Goal: Information Seeking & Learning: Understand process/instructions

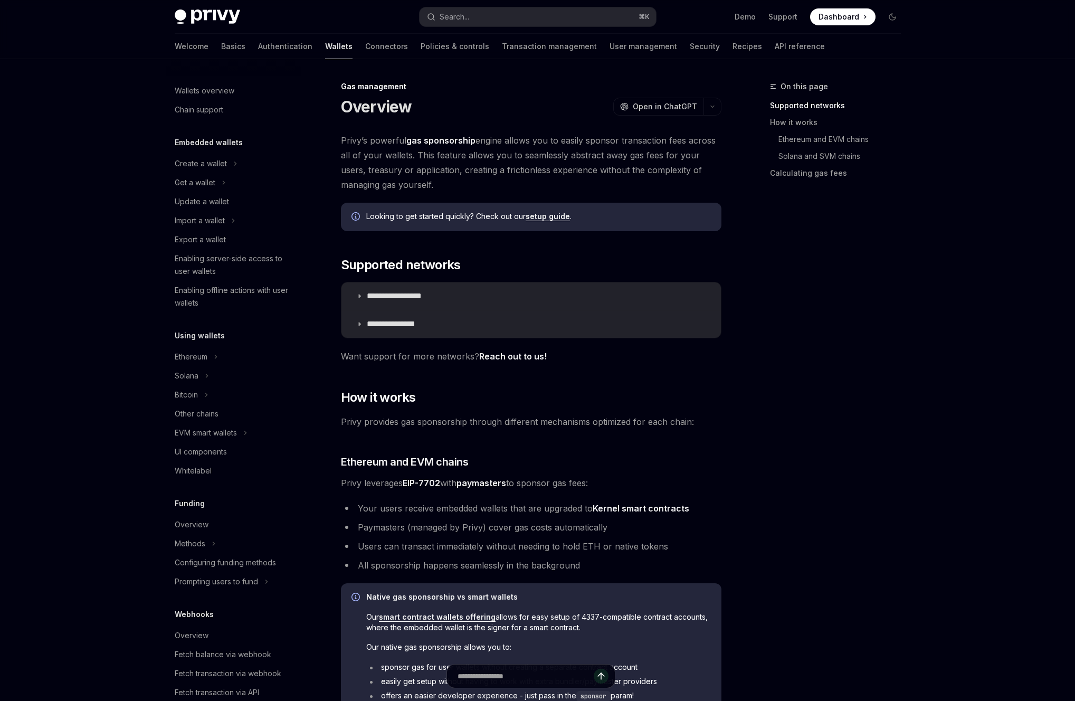
scroll to position [206, 0]
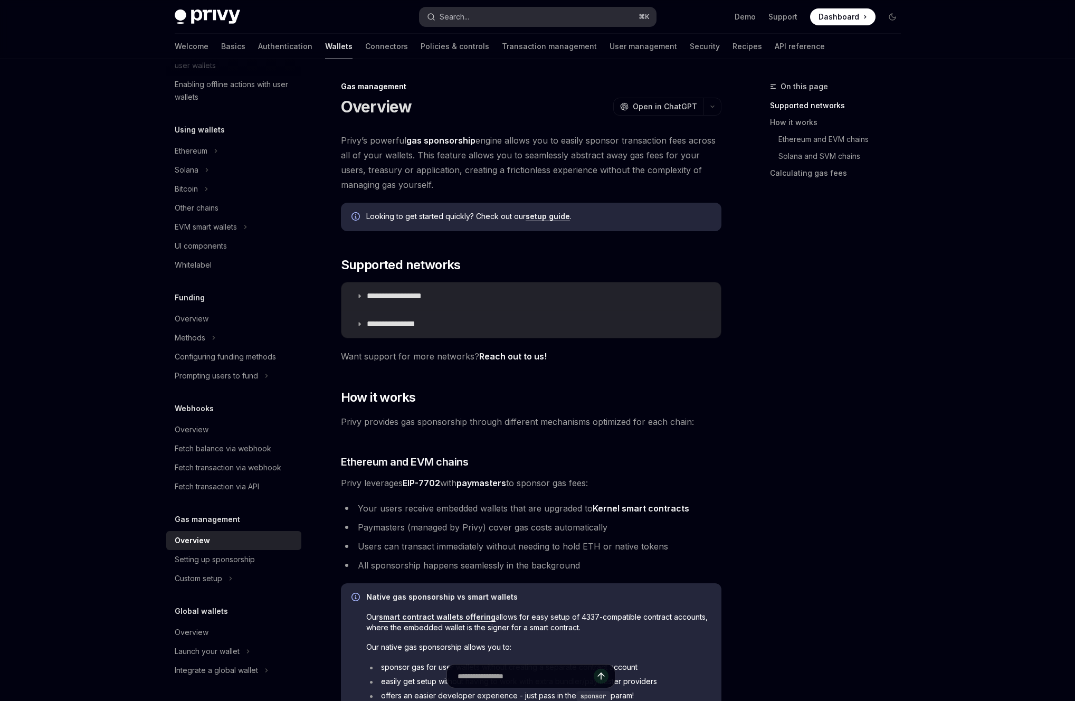
type textarea "*"
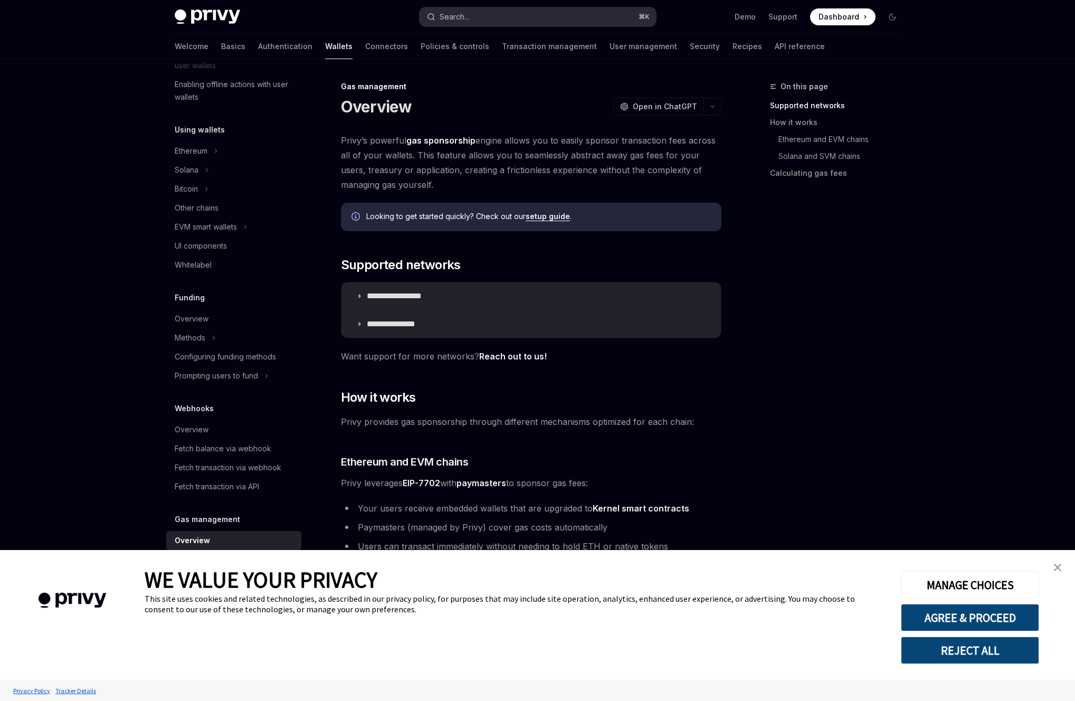
click at [543, 25] on button "Search... ⌘ K" at bounding box center [537, 16] width 236 height 19
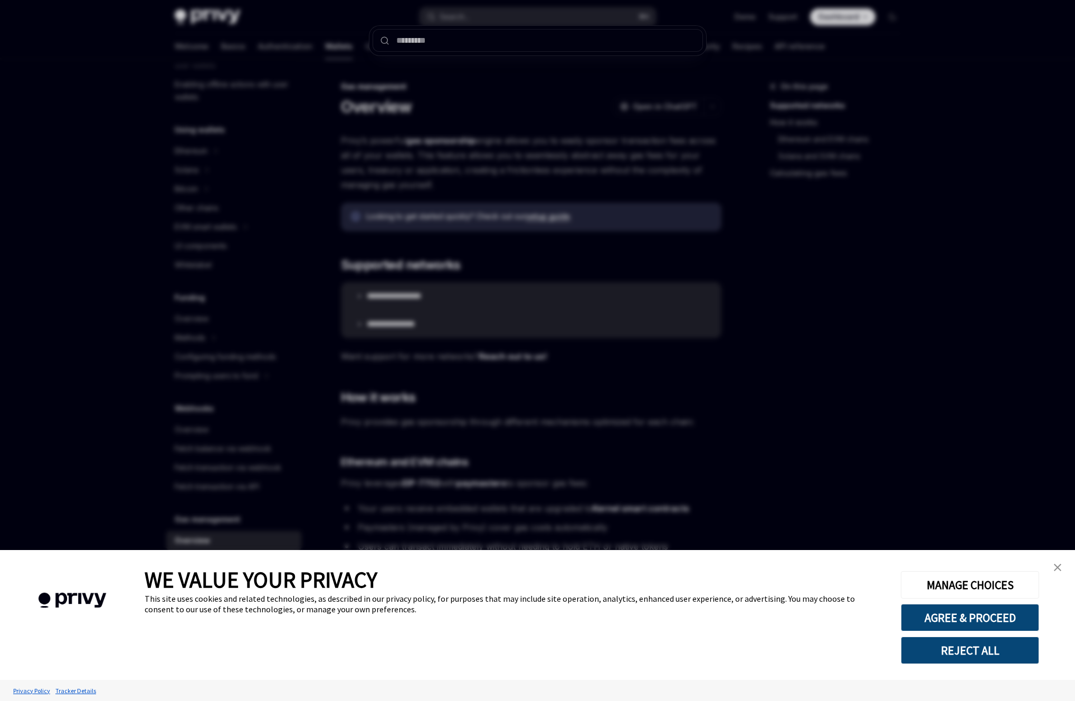
click at [543, 18] on div at bounding box center [537, 350] width 1075 height 701
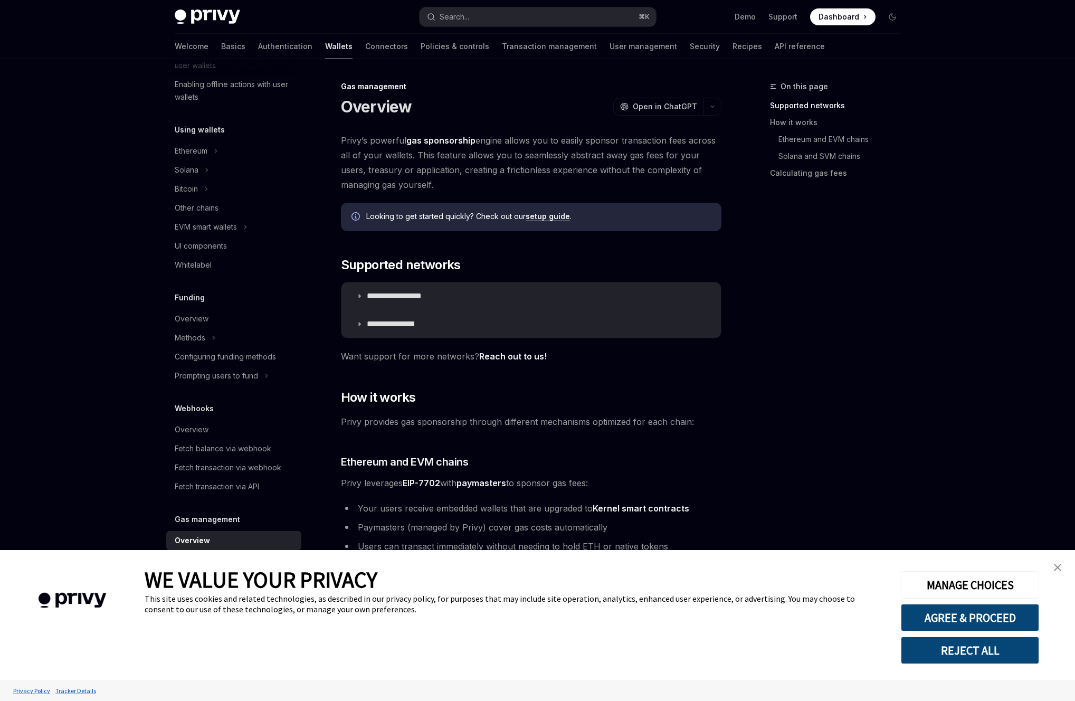
click at [947, 648] on button "REJECT ALL" at bounding box center [970, 649] width 138 height 27
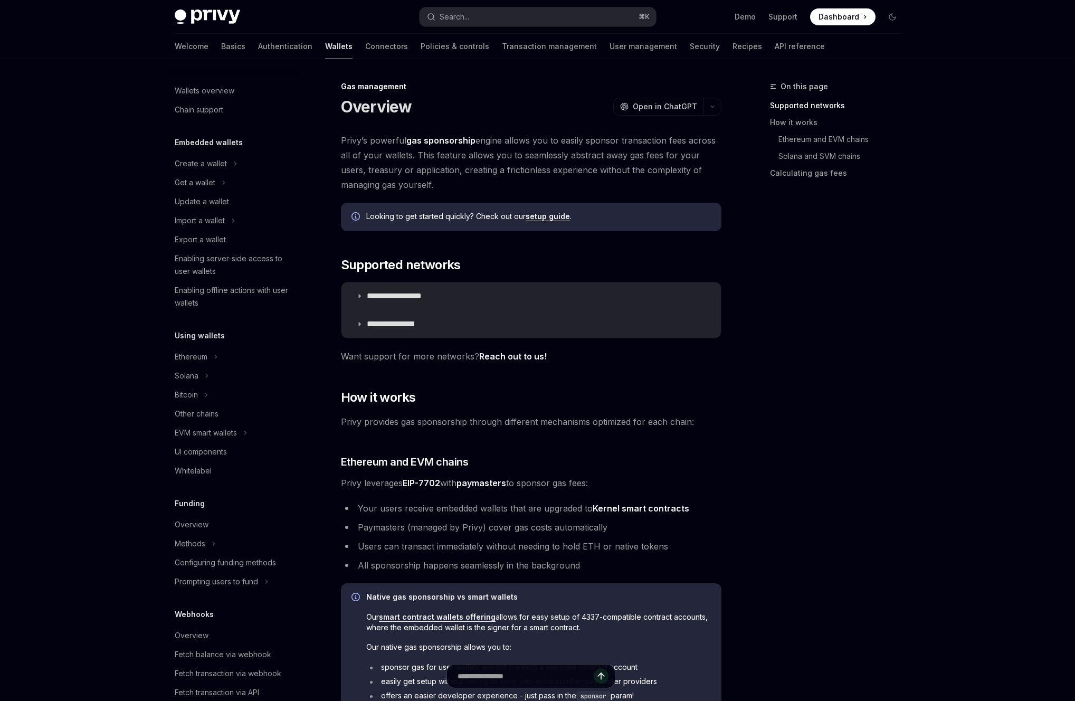
click at [552, 7] on div "Privy Docs home page Search... ⌘ K Demo Support Dashboard Dashboard Search..." at bounding box center [538, 17] width 726 height 34
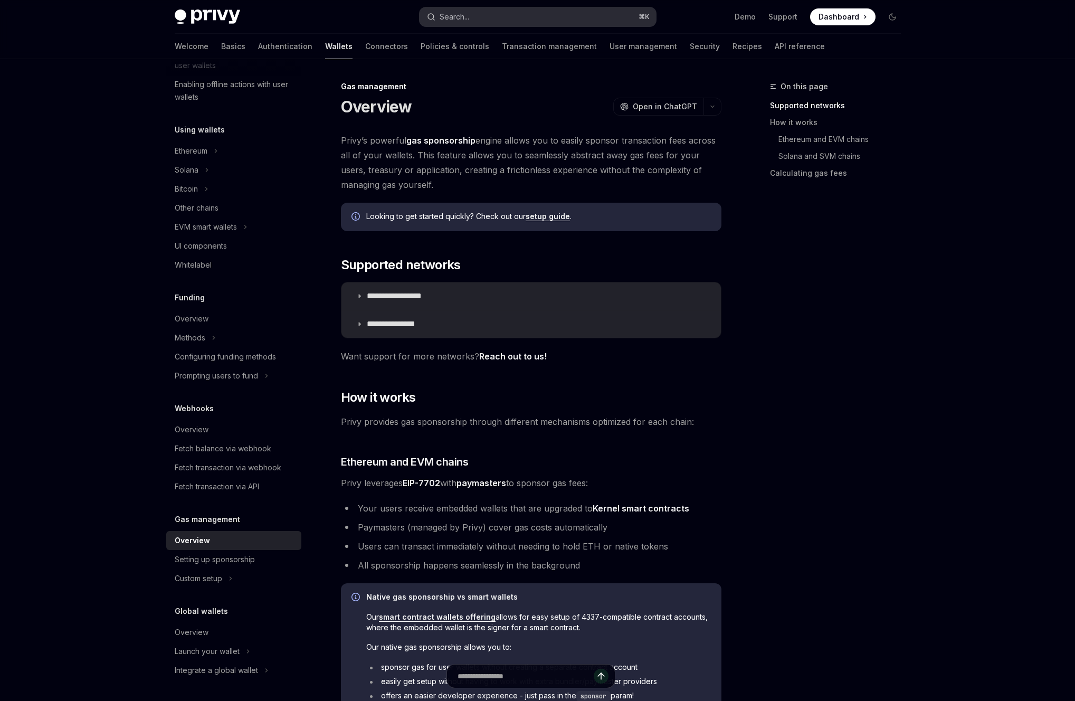
drag, startPoint x: 0, startPoint y: 0, endPoint x: 552, endPoint y: 7, distance: 551.9
click at [552, 7] on button "Search... ⌘ K" at bounding box center [537, 16] width 236 height 19
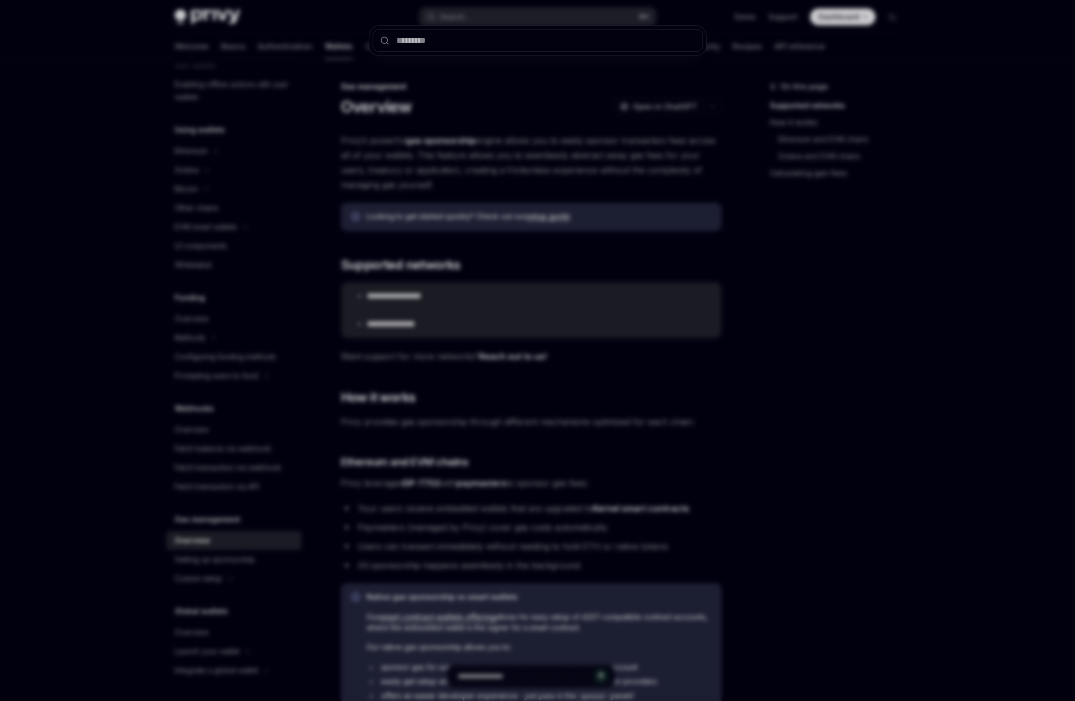
click at [552, 14] on div at bounding box center [537, 350] width 1075 height 701
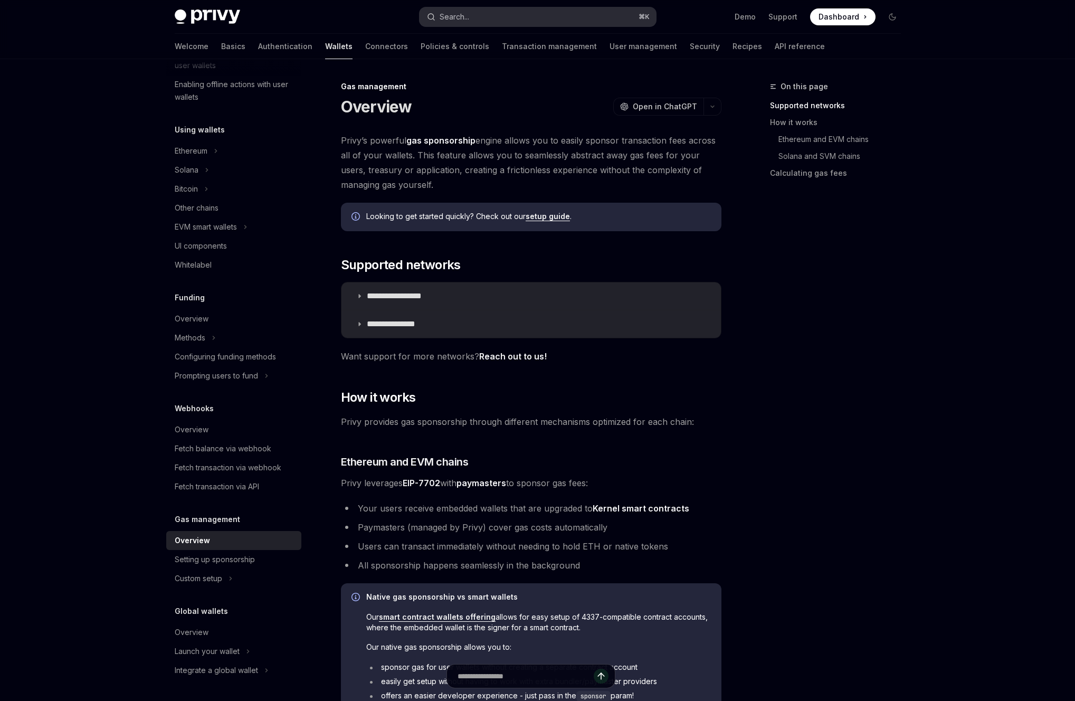
click at [552, 22] on button "Search... ⌘ K" at bounding box center [537, 16] width 236 height 19
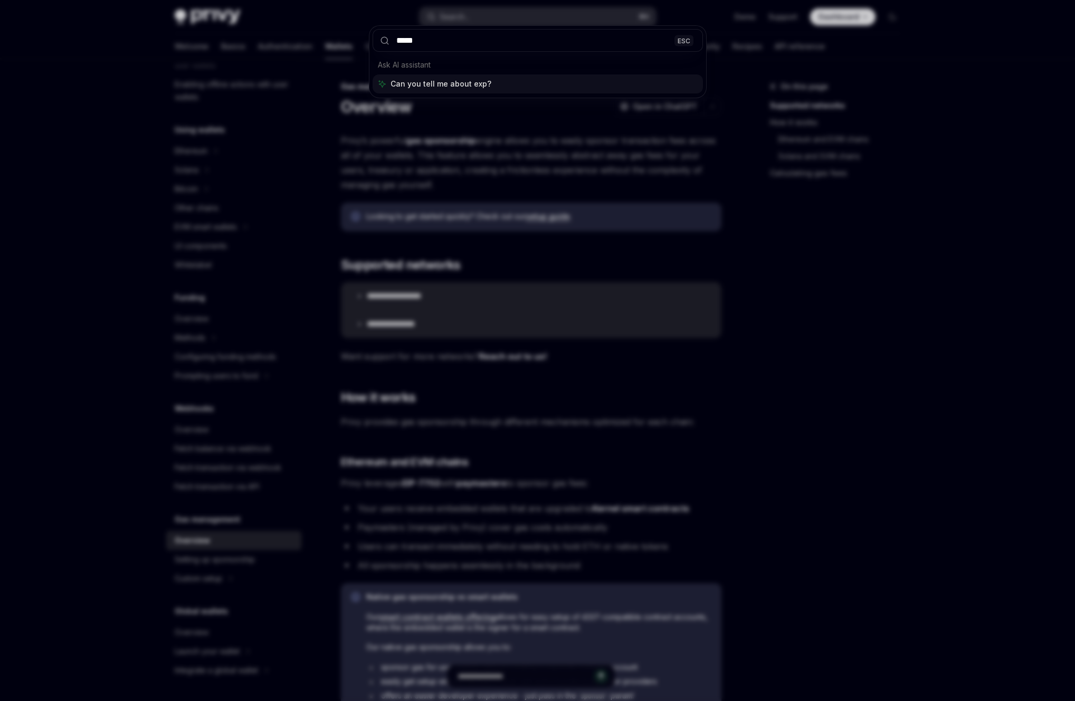
type input "******"
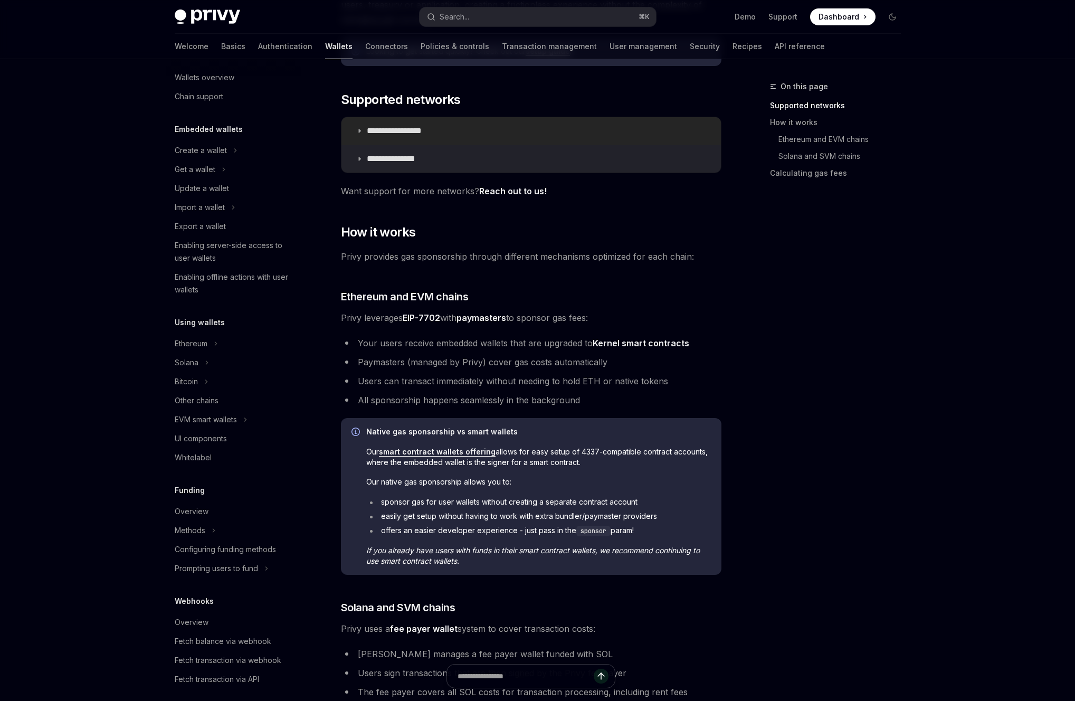
scroll to position [0, 0]
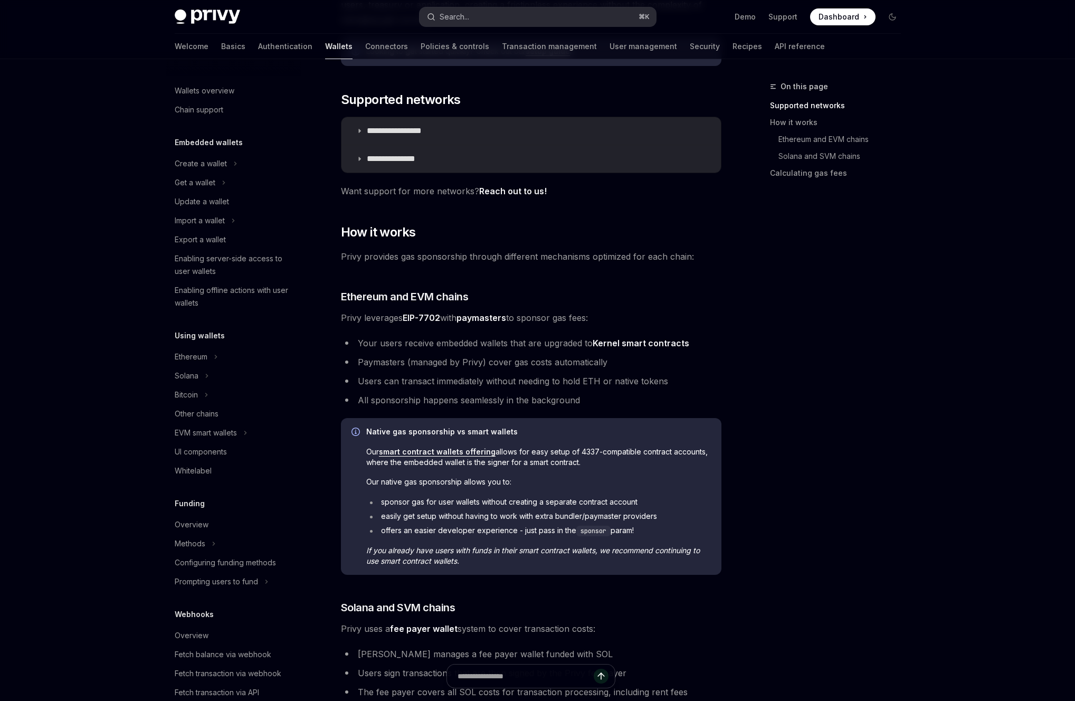
click at [511, 16] on button "Search... ⌘ K" at bounding box center [537, 16] width 236 height 19
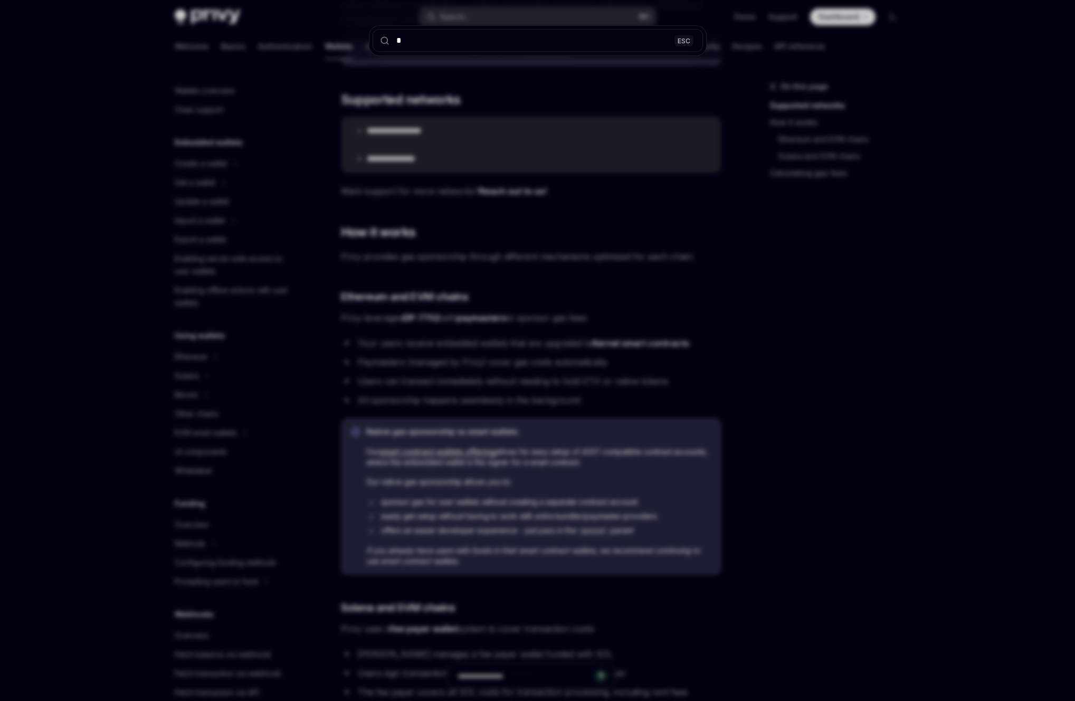
type input "**"
type textarea "*"
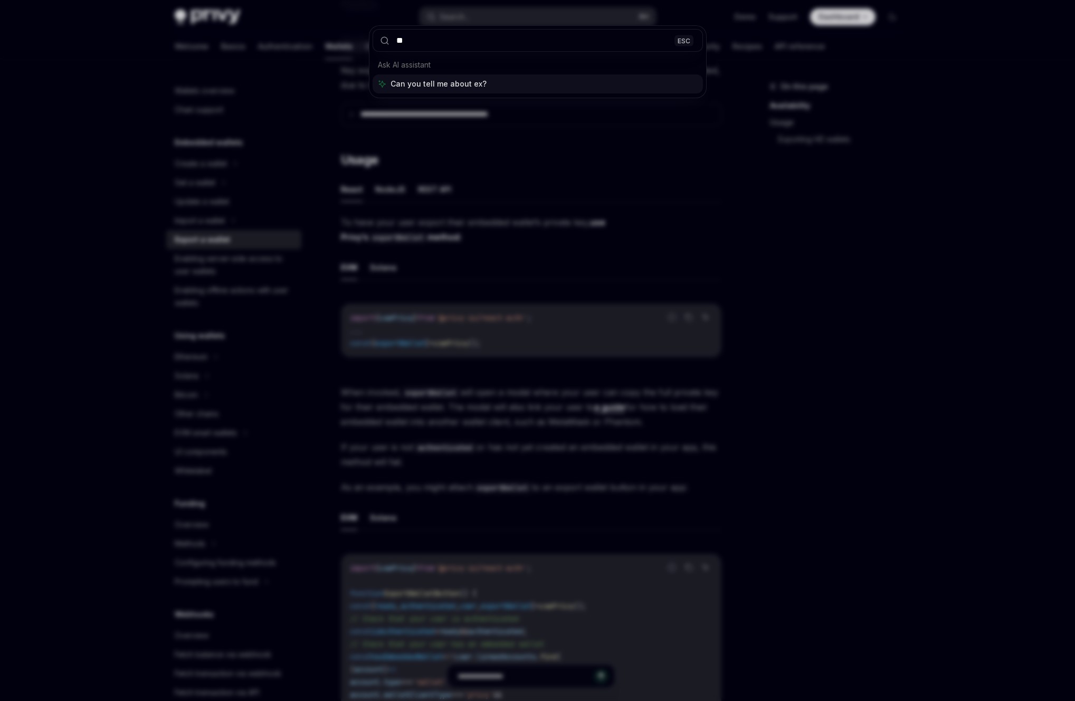
scroll to position [59, 0]
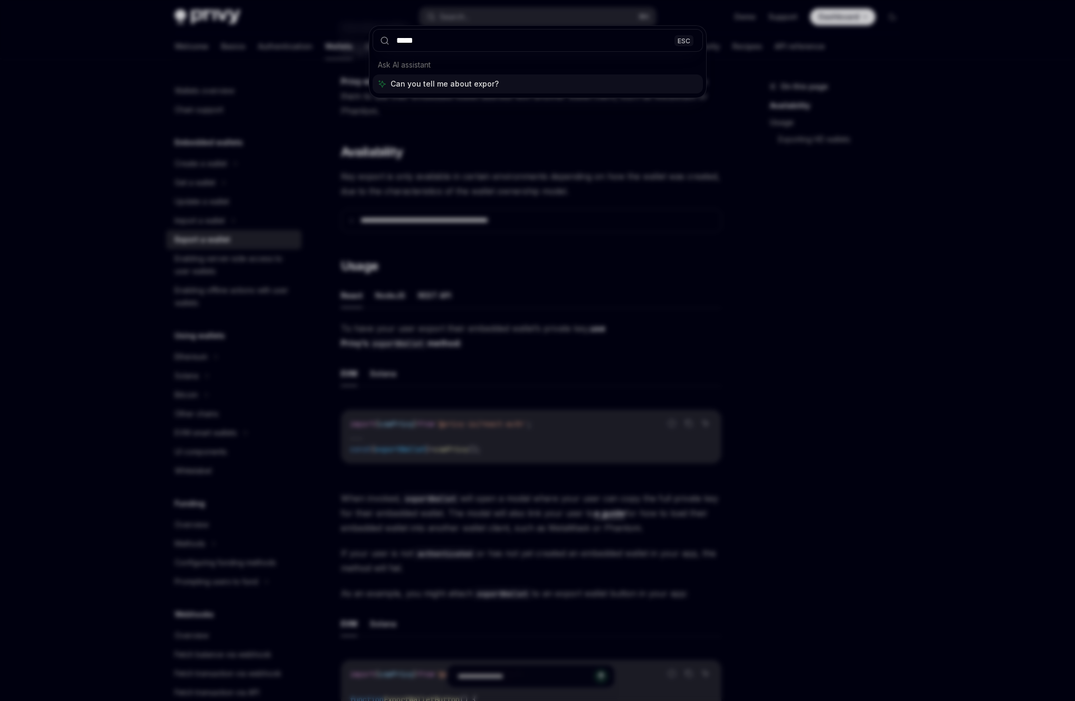
type input "******"
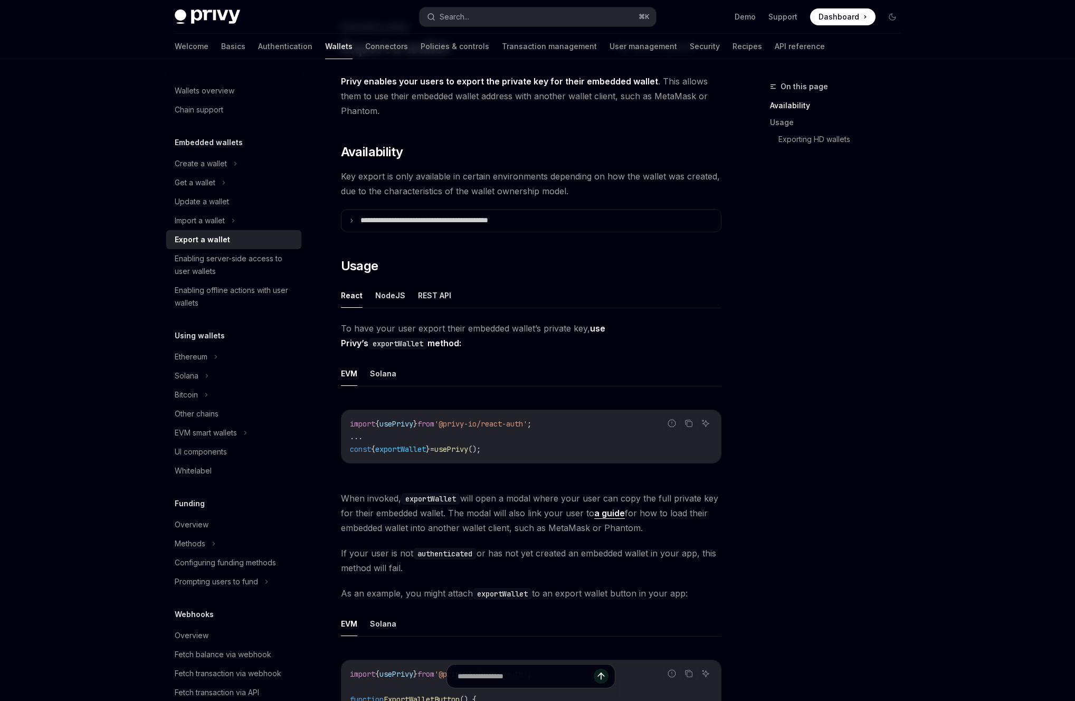
type textarea "*"
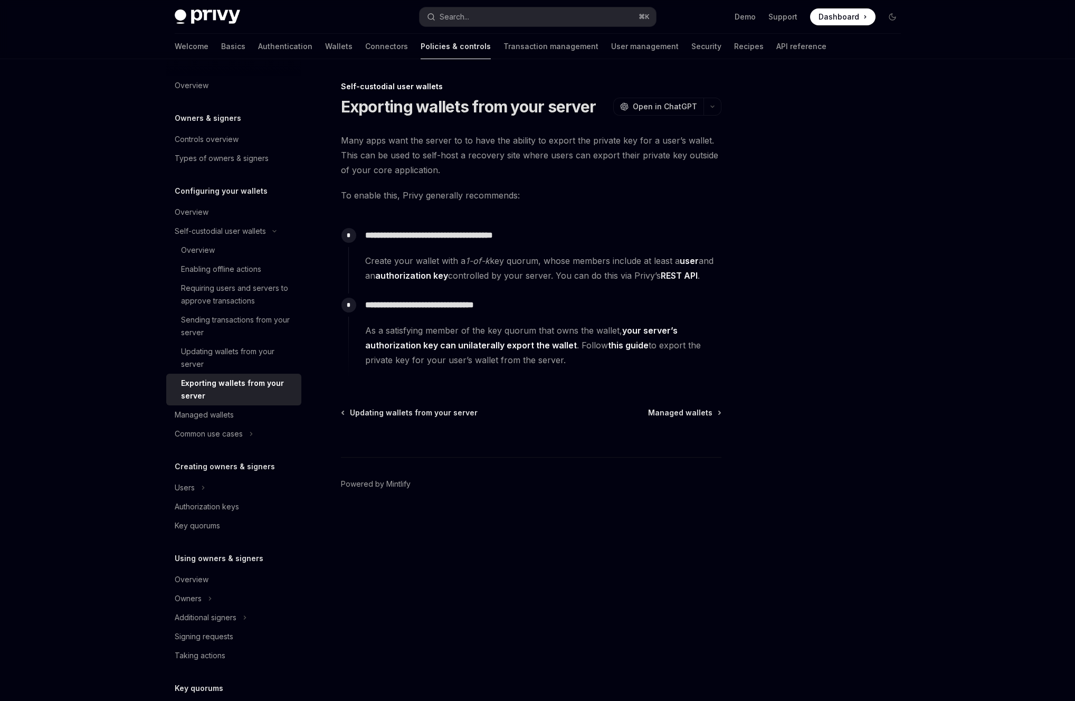
click at [424, 172] on span "Many apps want the server to to have the ability to export the private key for …" at bounding box center [531, 155] width 380 height 44
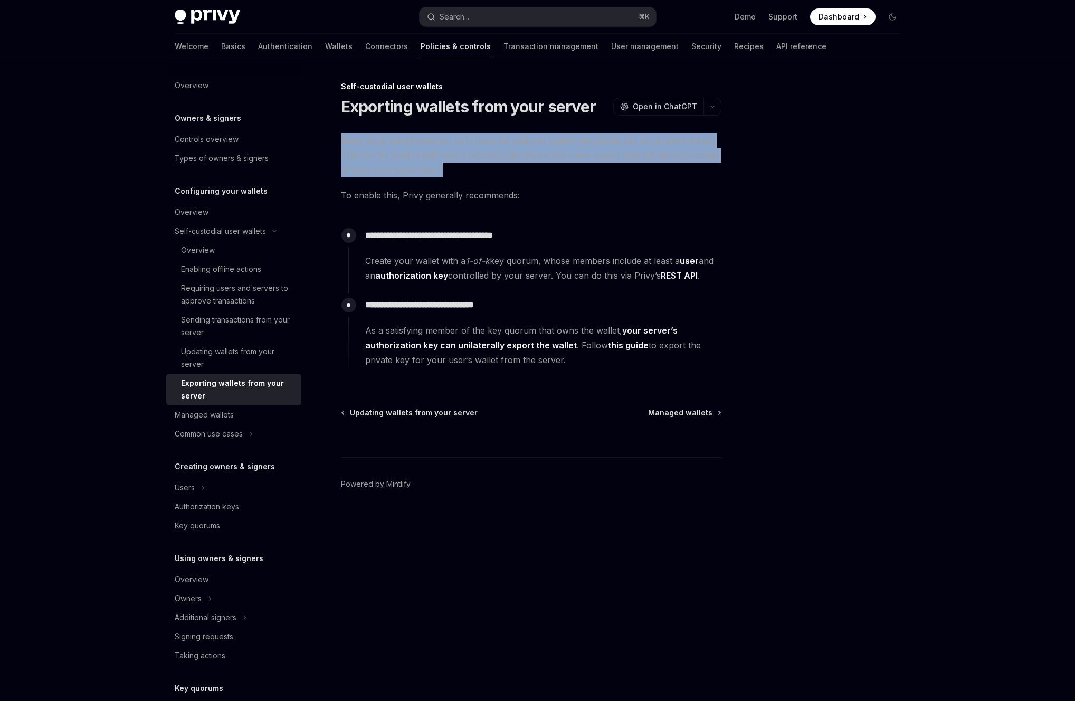
click at [424, 172] on span "Many apps want the server to to have the ability to export the private key for …" at bounding box center [531, 155] width 380 height 44
click at [457, 172] on span "Many apps want the server to to have the ability to export the private key for …" at bounding box center [531, 155] width 380 height 44
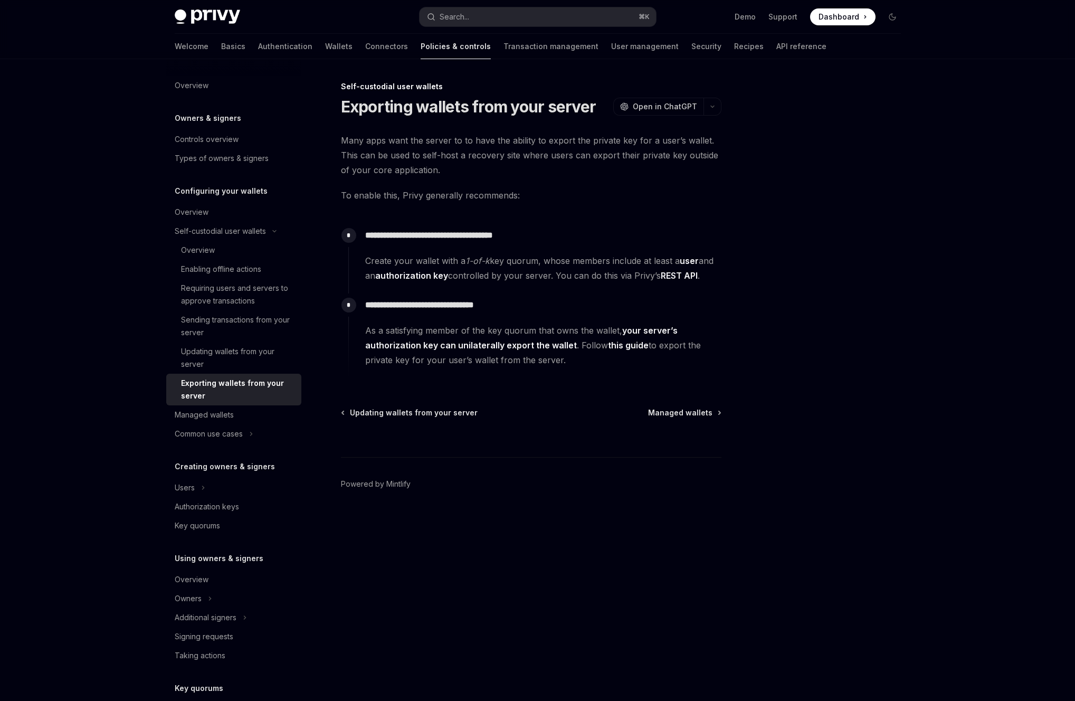
click at [495, 168] on span "Many apps want the server to to have the ability to export the private key for …" at bounding box center [531, 155] width 380 height 44
click at [517, 16] on button "Search... ⌘ K" at bounding box center [537, 16] width 236 height 19
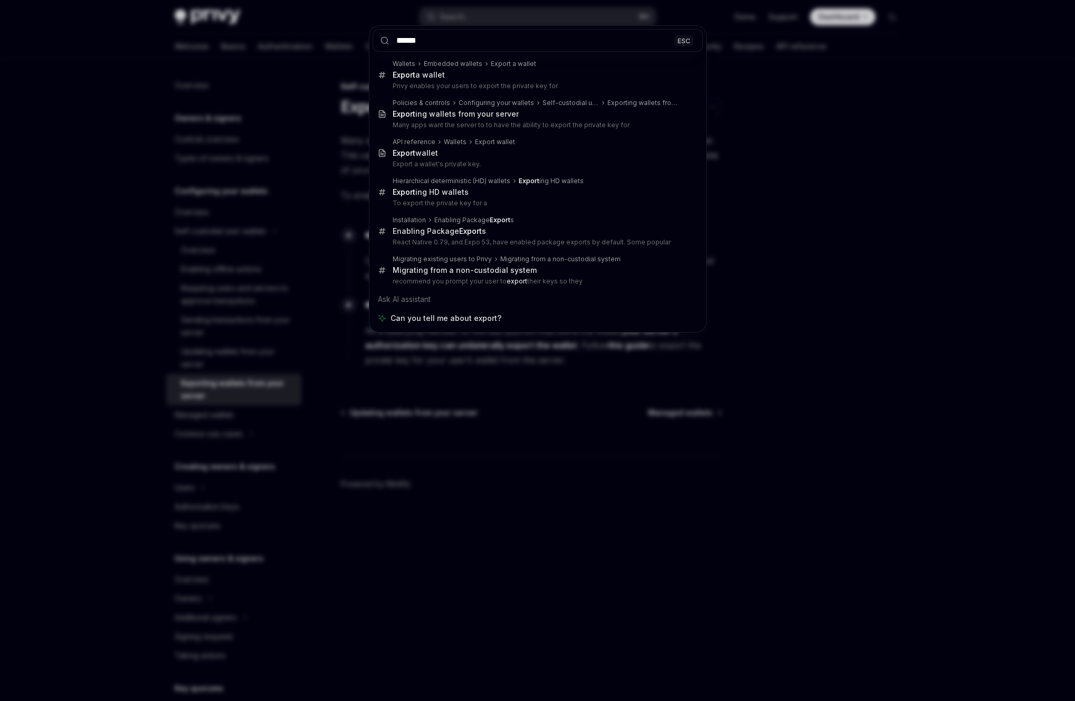
type input "******"
click at [771, 174] on div "****** ESC Wallets Embedded wallets Export a wallet Export a wallet Privy enabl…" at bounding box center [537, 350] width 1075 height 701
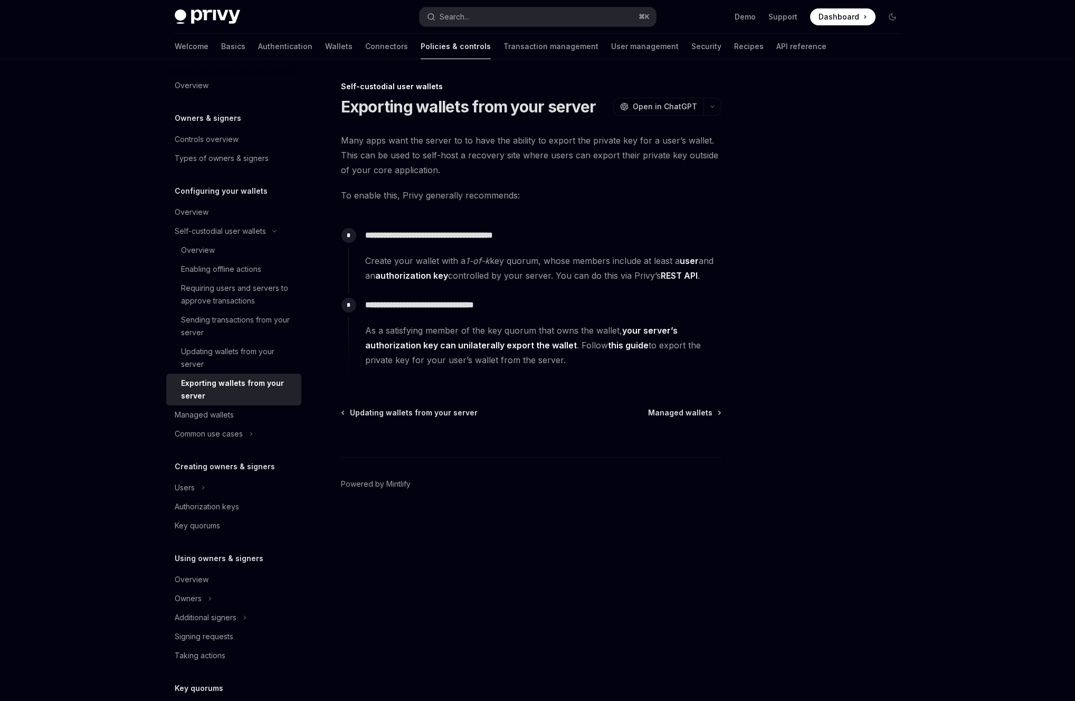
click at [771, 174] on div at bounding box center [829, 390] width 160 height 620
click at [775, 185] on div at bounding box center [829, 390] width 160 height 620
click at [581, 9] on button "Search... ⌘ K" at bounding box center [537, 16] width 236 height 19
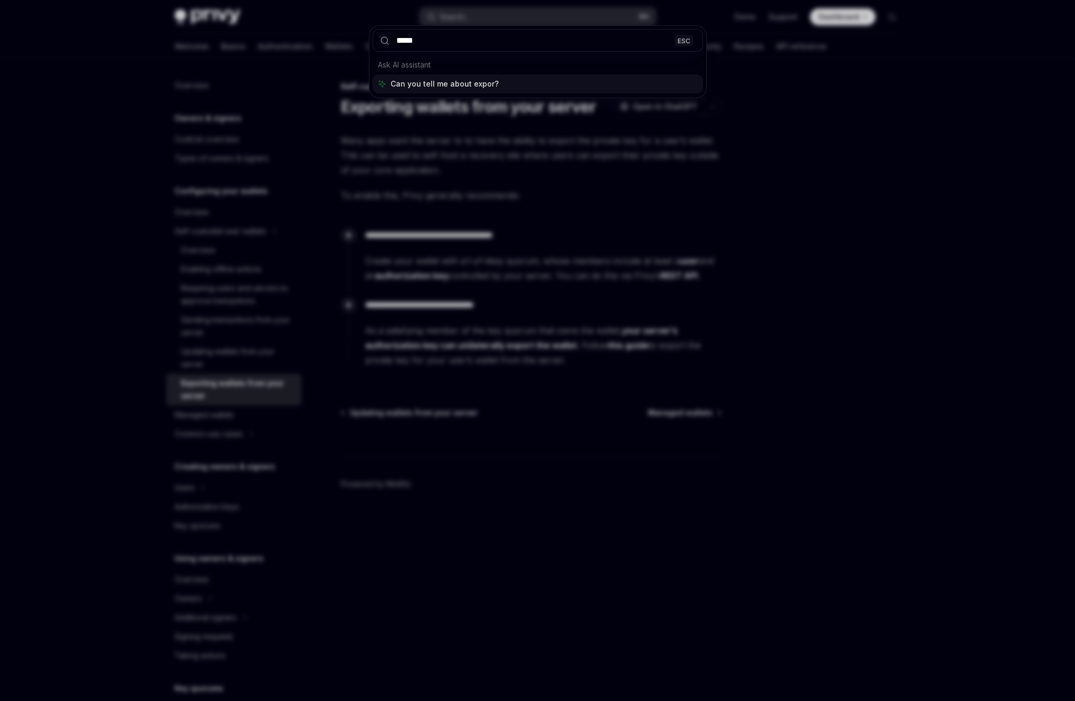
type input "******"
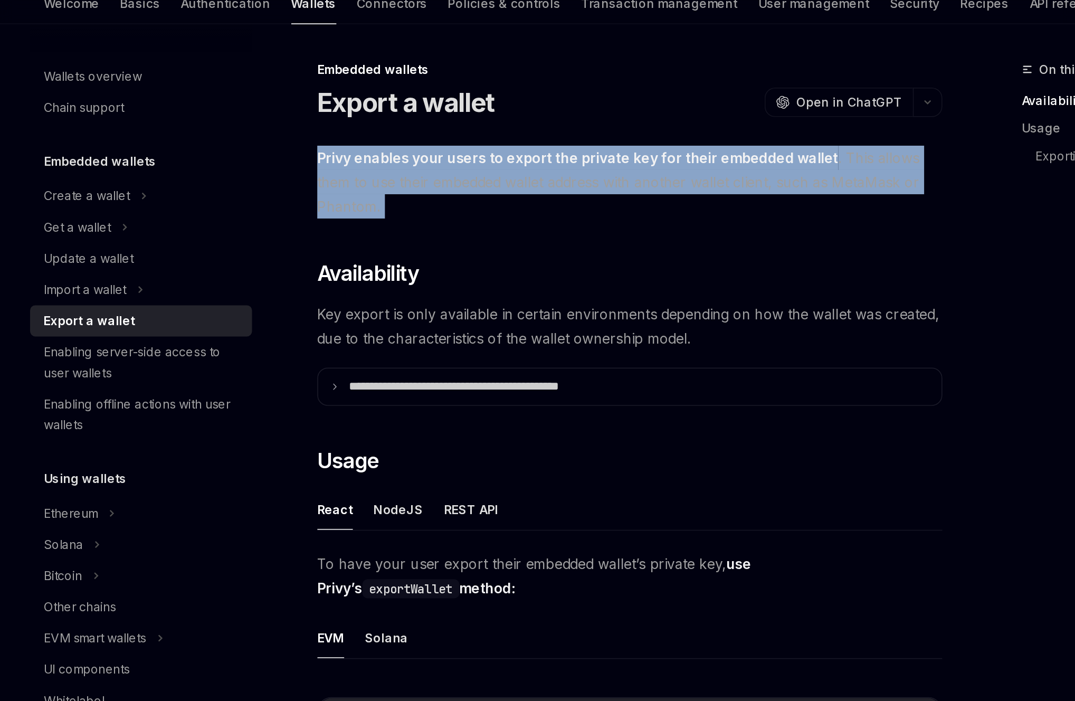
drag, startPoint x: 332, startPoint y: 140, endPoint x: 603, endPoint y: 178, distance: 273.3
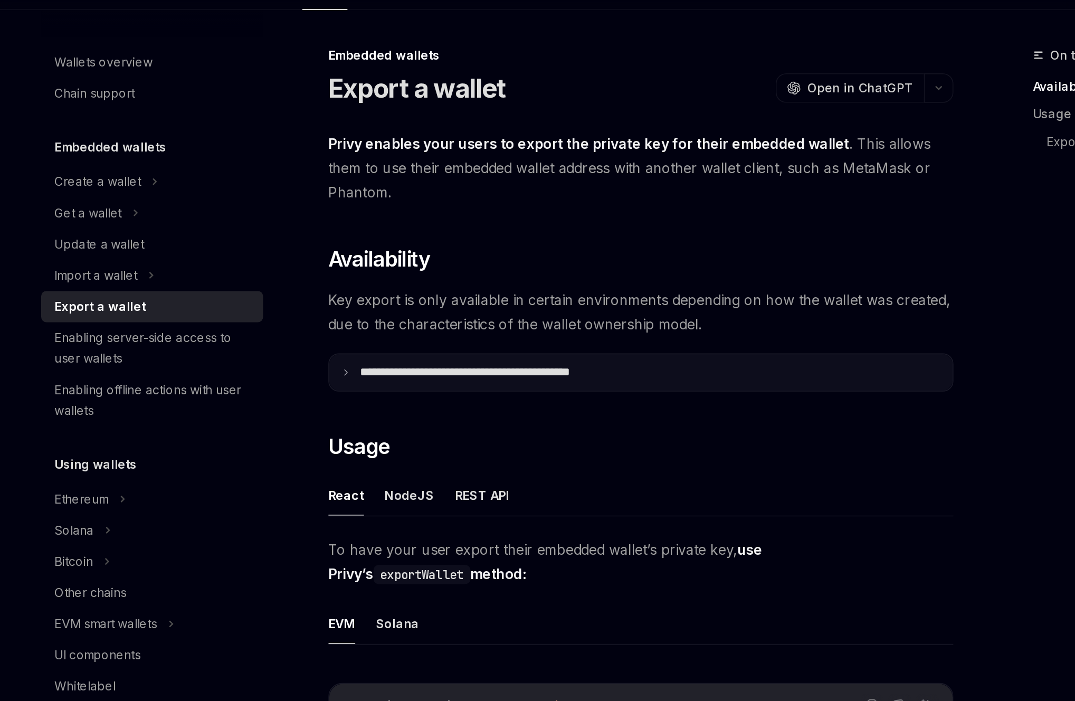
click at [513, 281] on p "**********" at bounding box center [447, 279] width 174 height 9
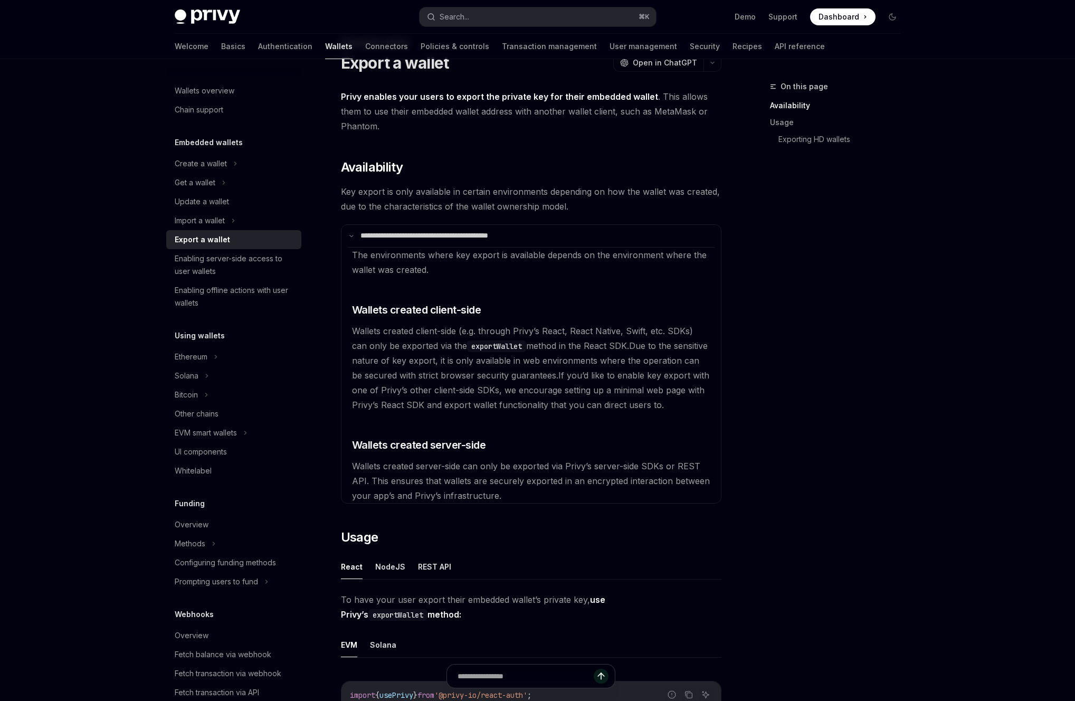
click at [578, 365] on span "Due to the sensitive nature of key export, it is only available in web environm…" at bounding box center [530, 360] width 356 height 40
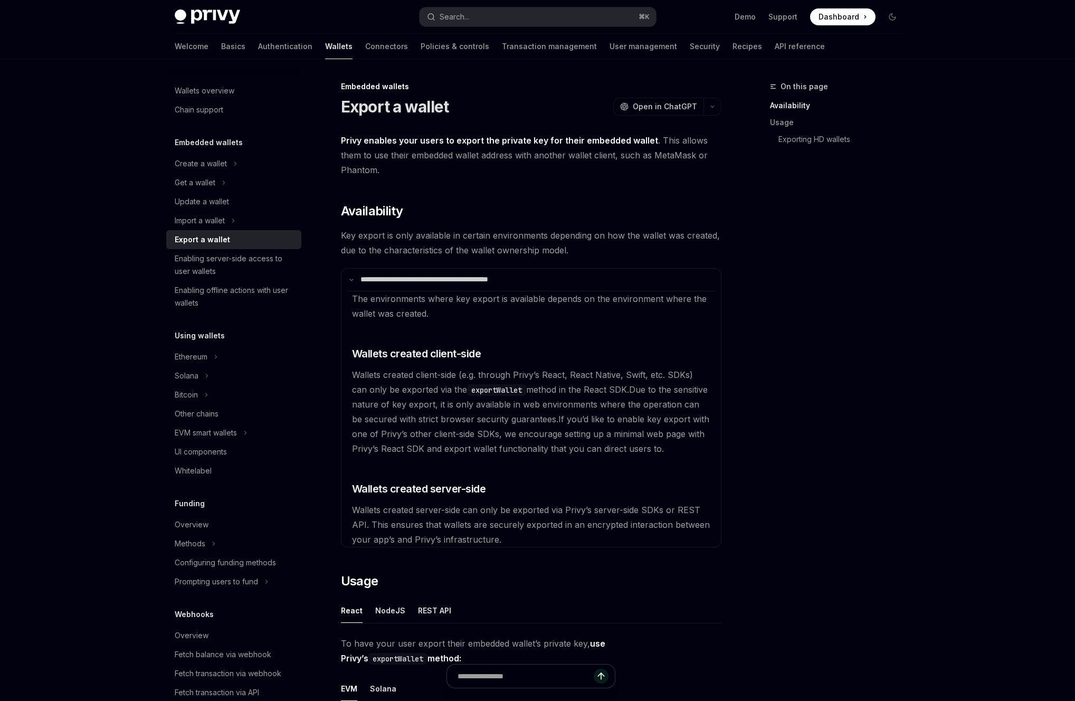
click at [220, 141] on h5 "Embedded wallets" at bounding box center [209, 142] width 68 height 13
click at [233, 142] on h5 "Embedded wallets" at bounding box center [209, 142] width 68 height 13
click at [231, 158] on div "Create a wallet" at bounding box center [233, 163] width 135 height 19
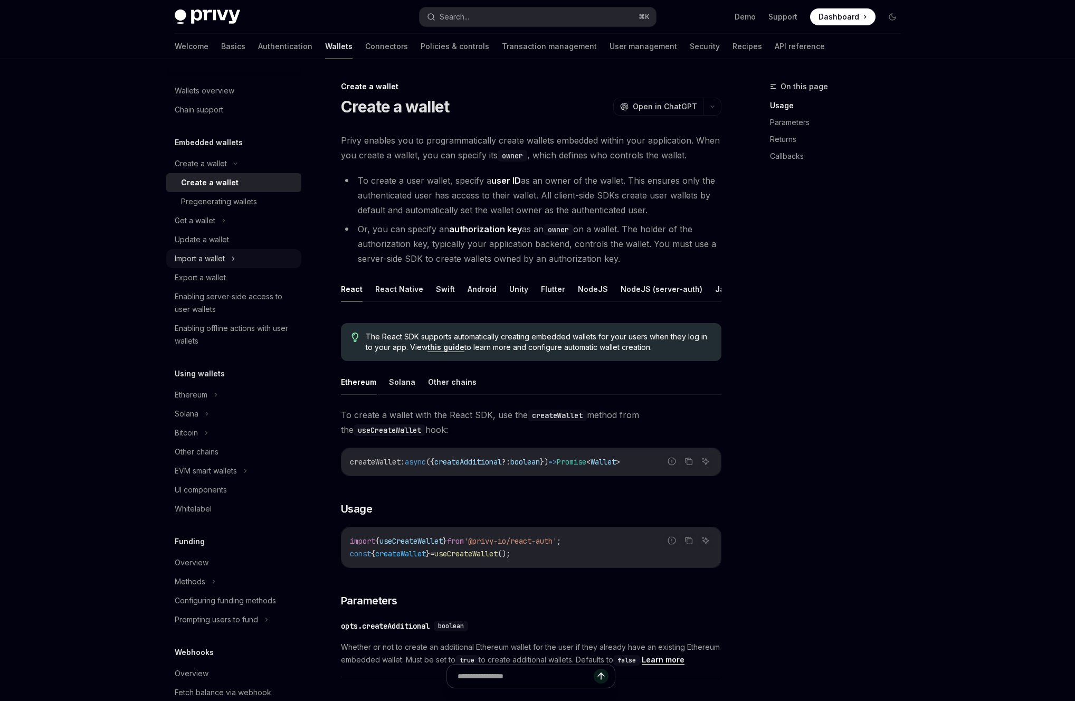
click at [253, 261] on div "Import a wallet" at bounding box center [233, 258] width 135 height 19
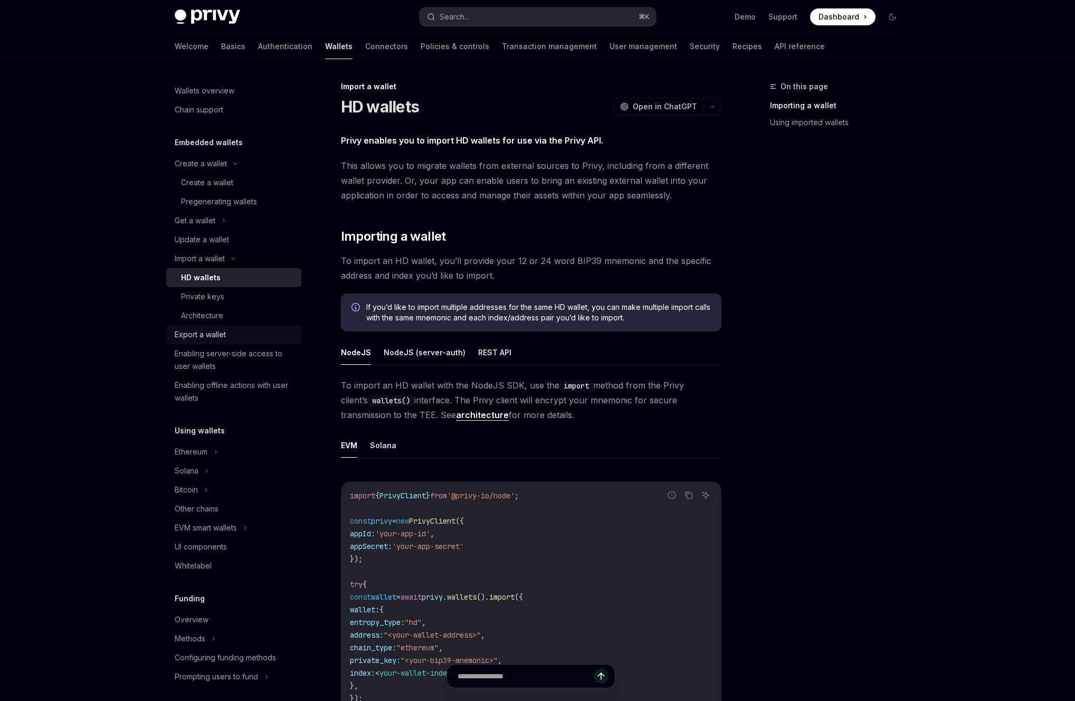
click at [252, 327] on link "Export a wallet" at bounding box center [233, 334] width 135 height 19
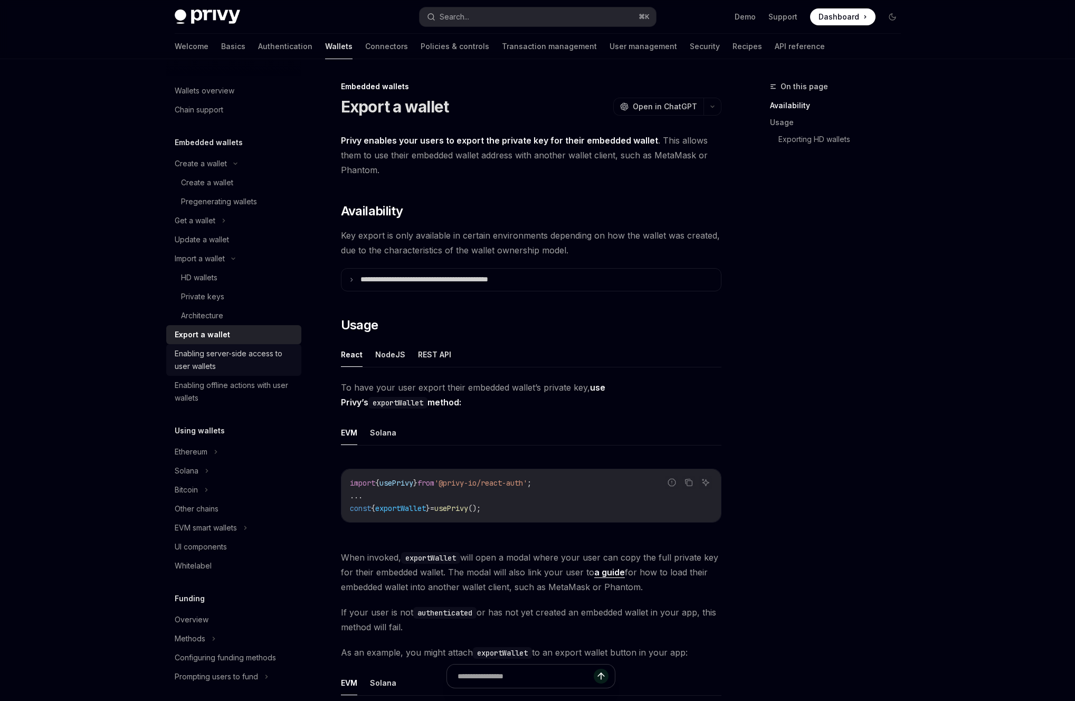
click at [288, 358] on div "Enabling server-side access to user wallets" at bounding box center [235, 359] width 120 height 25
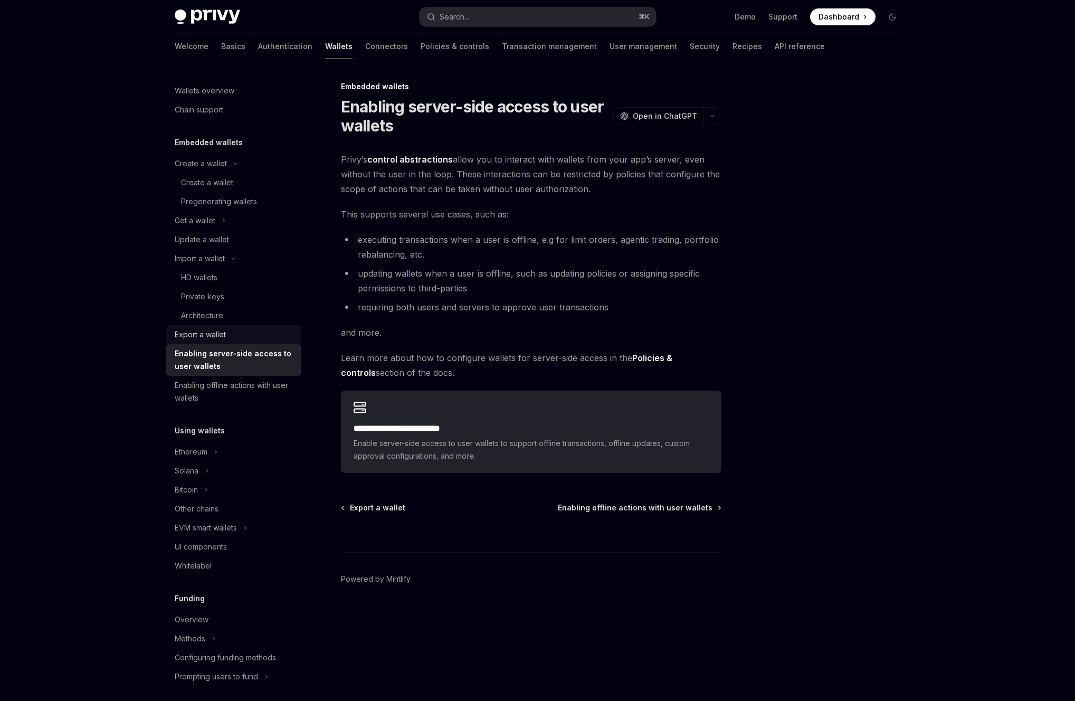
click at [259, 341] on link "Export a wallet" at bounding box center [233, 334] width 135 height 19
type textarea "*"
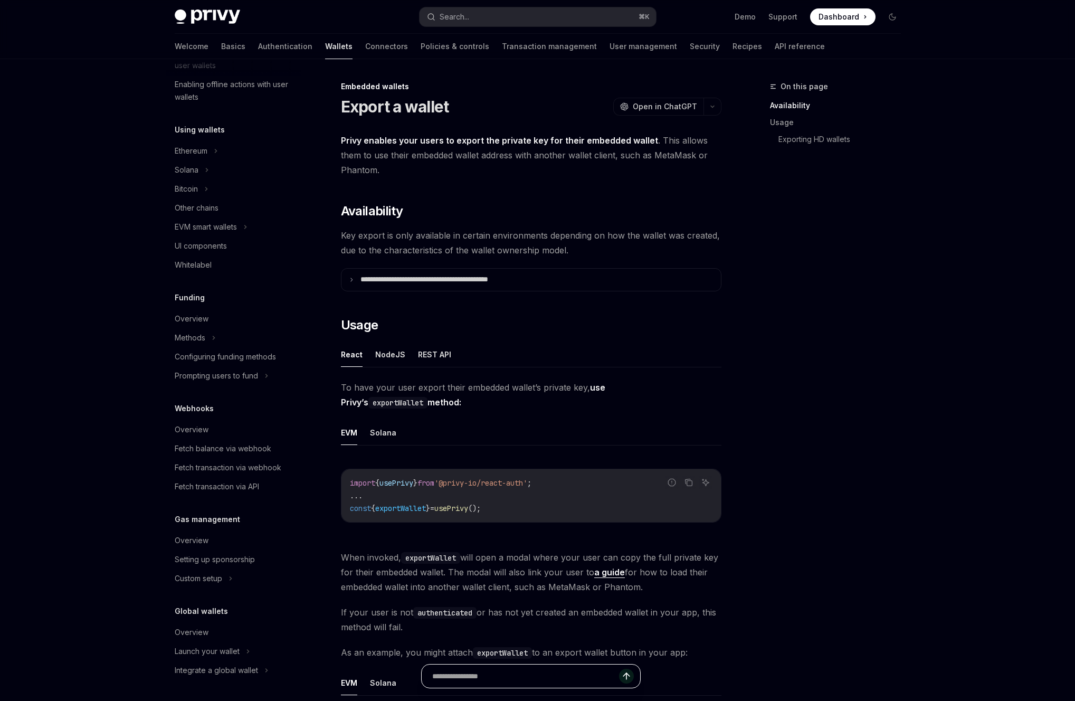
click at [499, 675] on input "text" at bounding box center [525, 675] width 187 height 23
type input "*"
type input "**********"
type textarea "*"
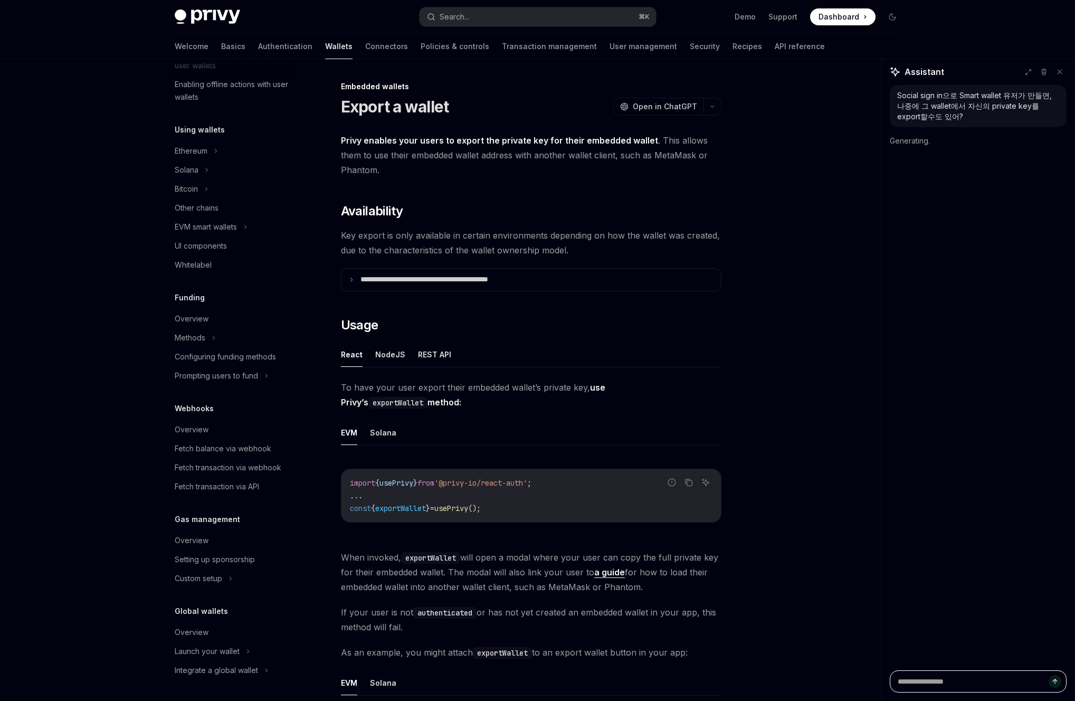
scroll to position [0, 0]
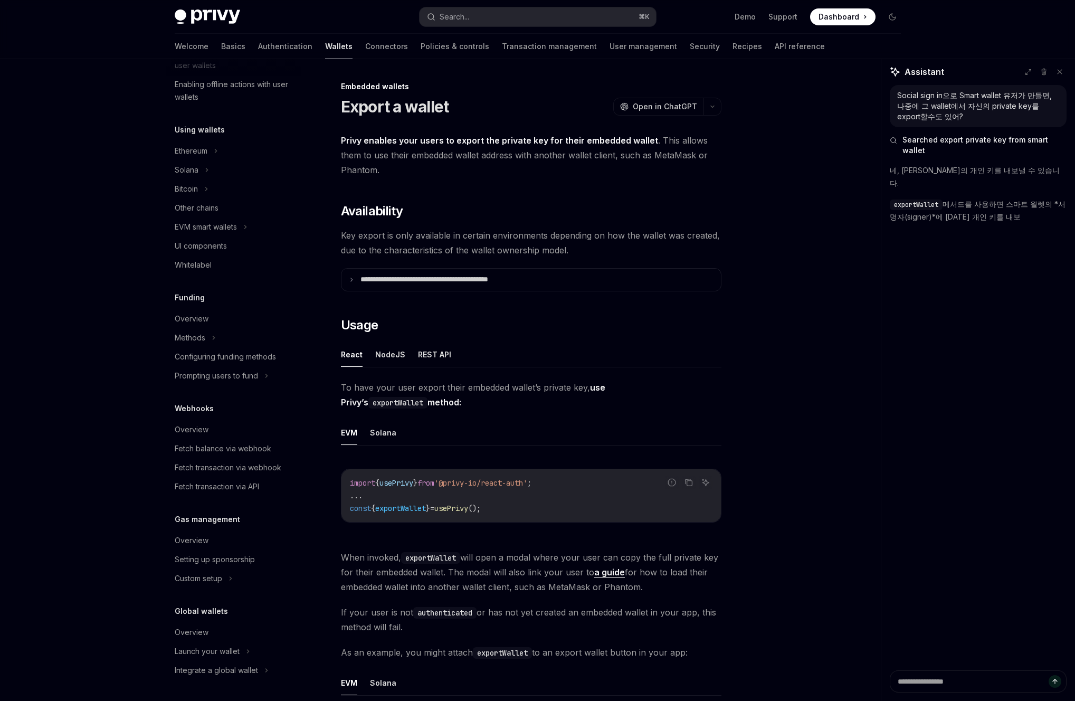
type textarea "*"
